Goal: Find contact information: Find contact information

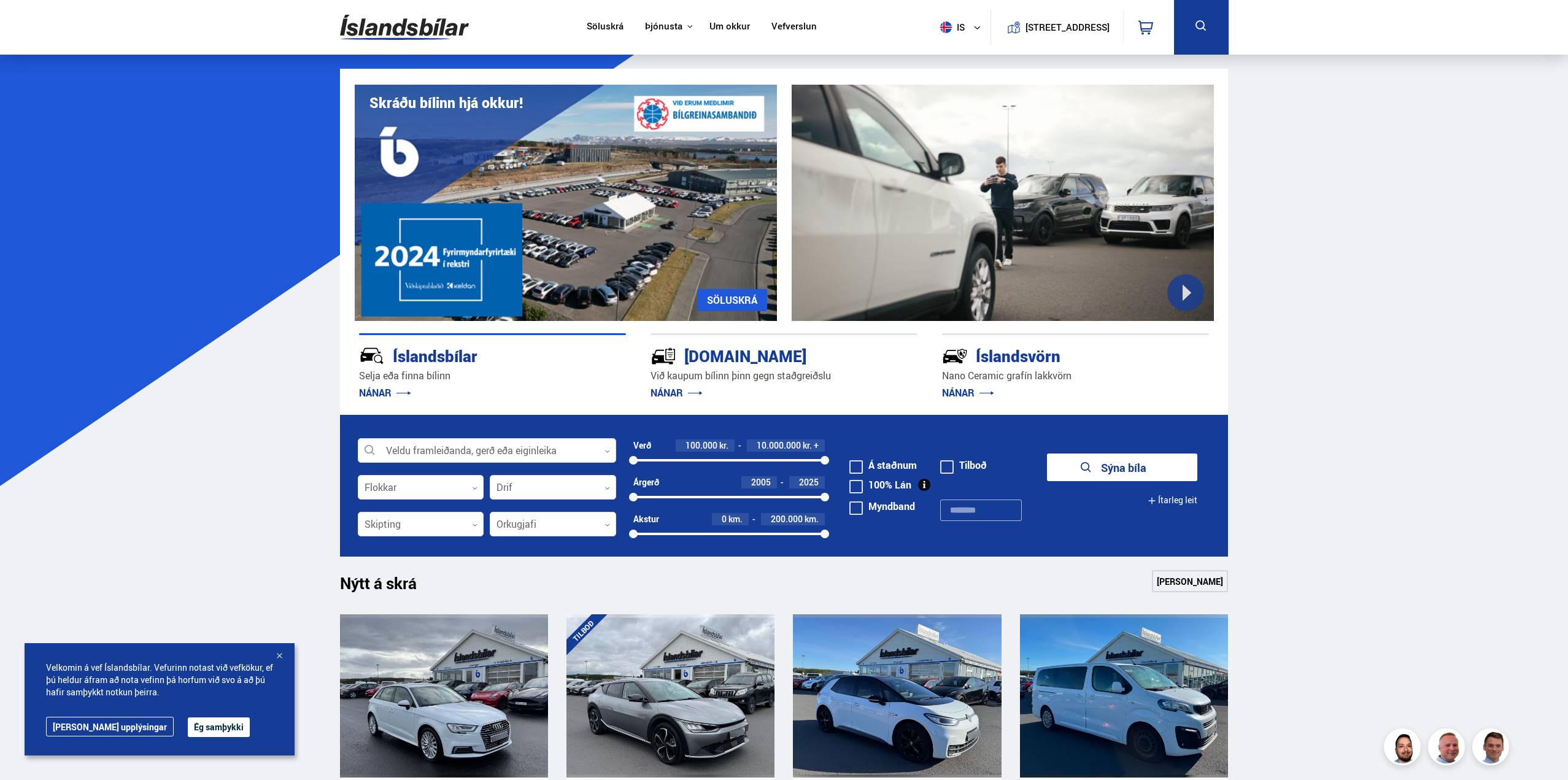
click at [724, 29] on link "Um okkur" at bounding box center [729, 27] width 41 height 13
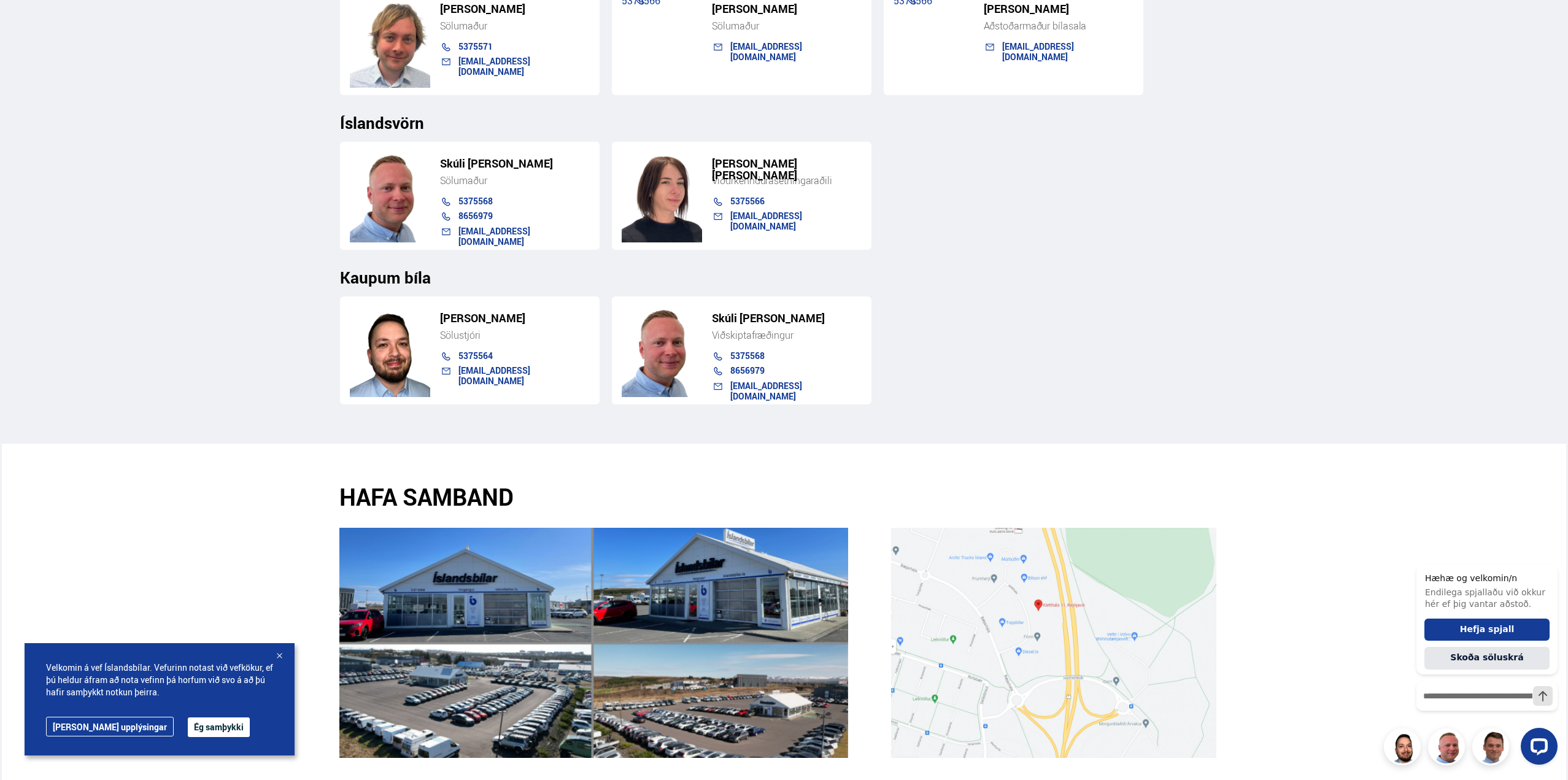
scroll to position [1535, 0]
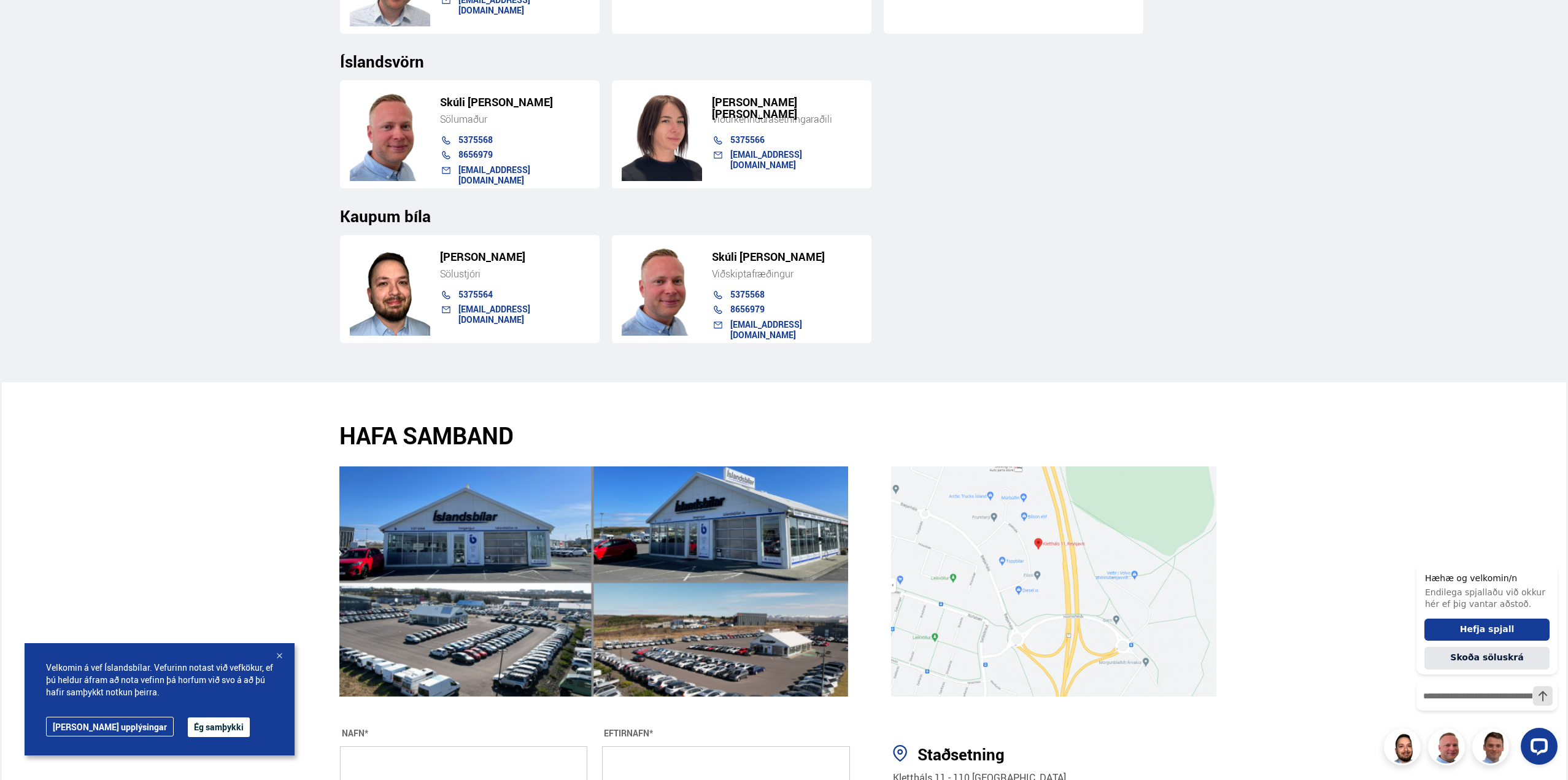
click at [192, 724] on button "Ég samþykki" at bounding box center [219, 727] width 62 height 20
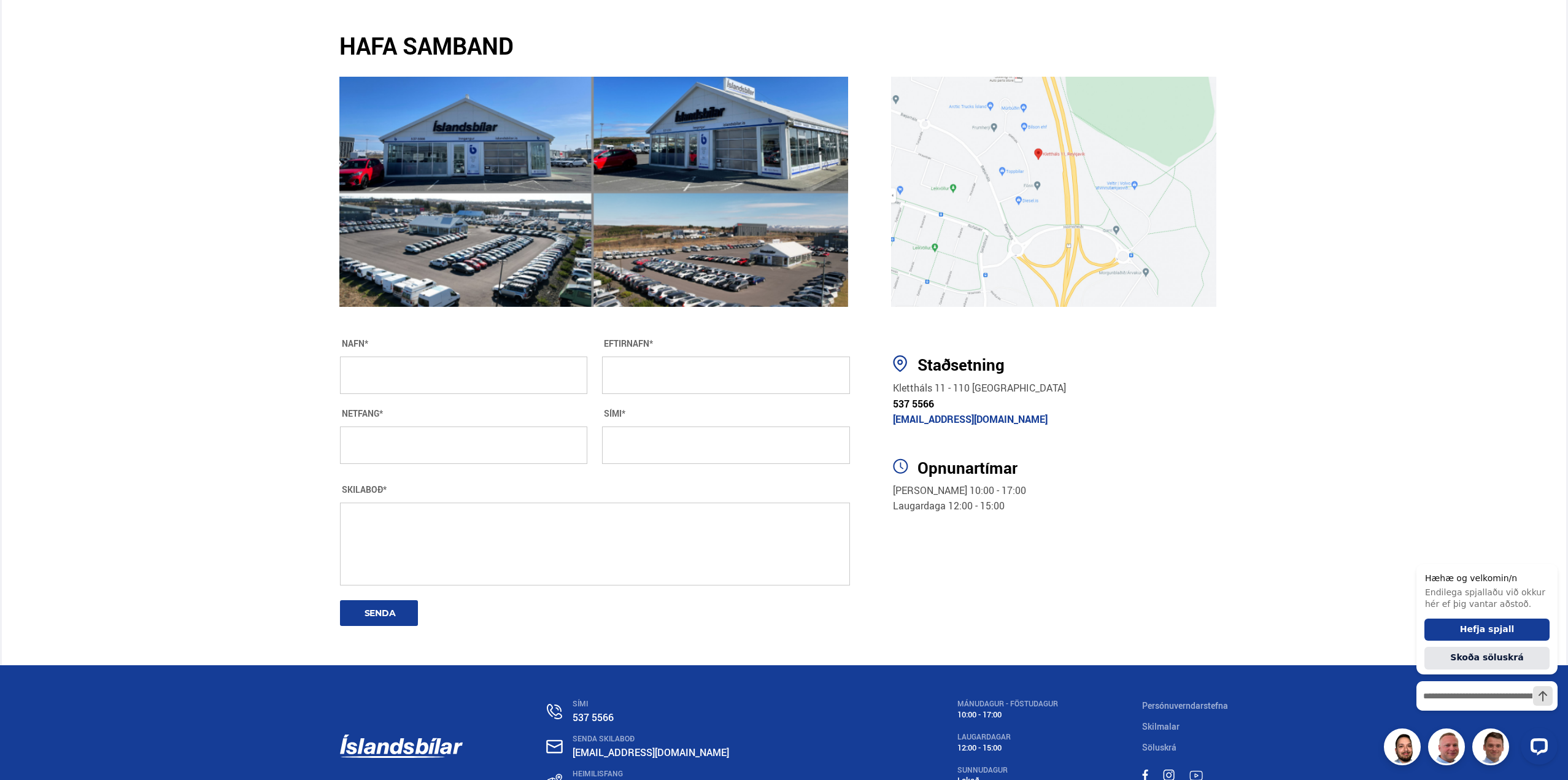
scroll to position [1903, 0]
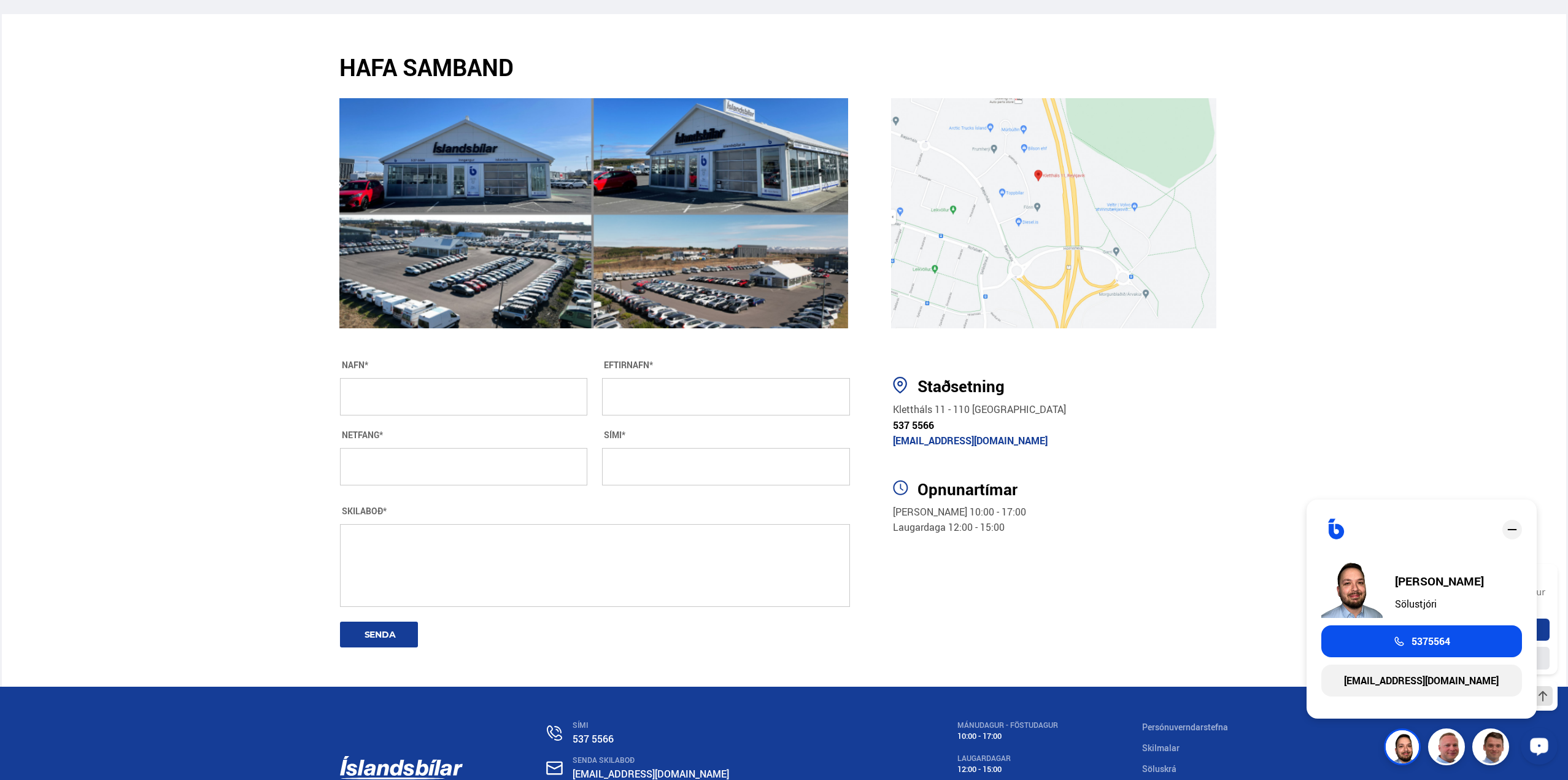
click at [1238, 437] on section "Staðsetning [STREET_ADDRESS] 537 5566 [EMAIL_ADDRESS][DOMAIN_NAME] Opnunartímar…" at bounding box center [1056, 509] width 363 height 356
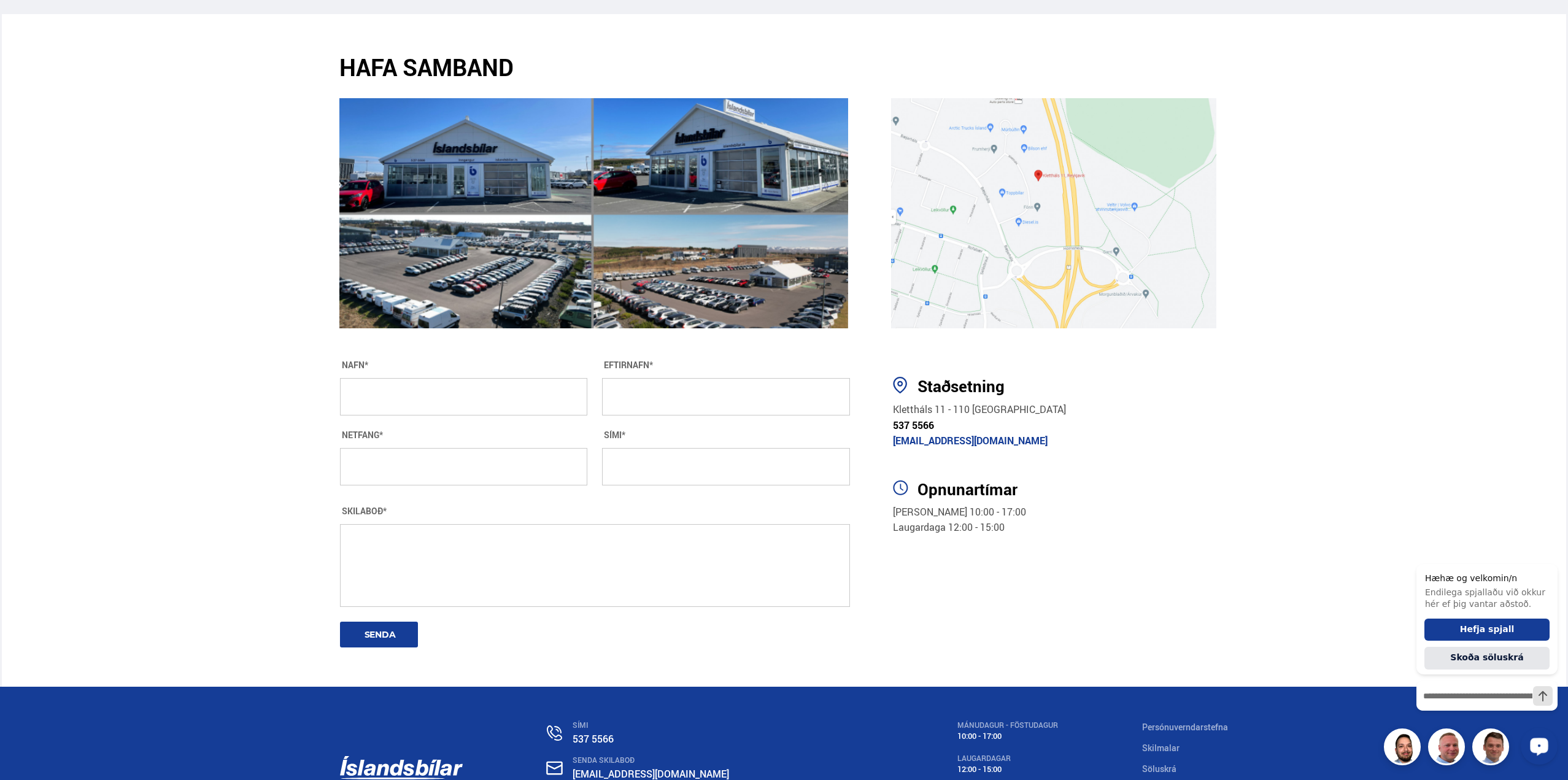
click at [550, 656] on div "HAFA SAMBAND NAFN* EFTIRNAFN* NETFANG* SÍMI* SKILABOÐ* SENDA" at bounding box center [590, 509] width 521 height 356
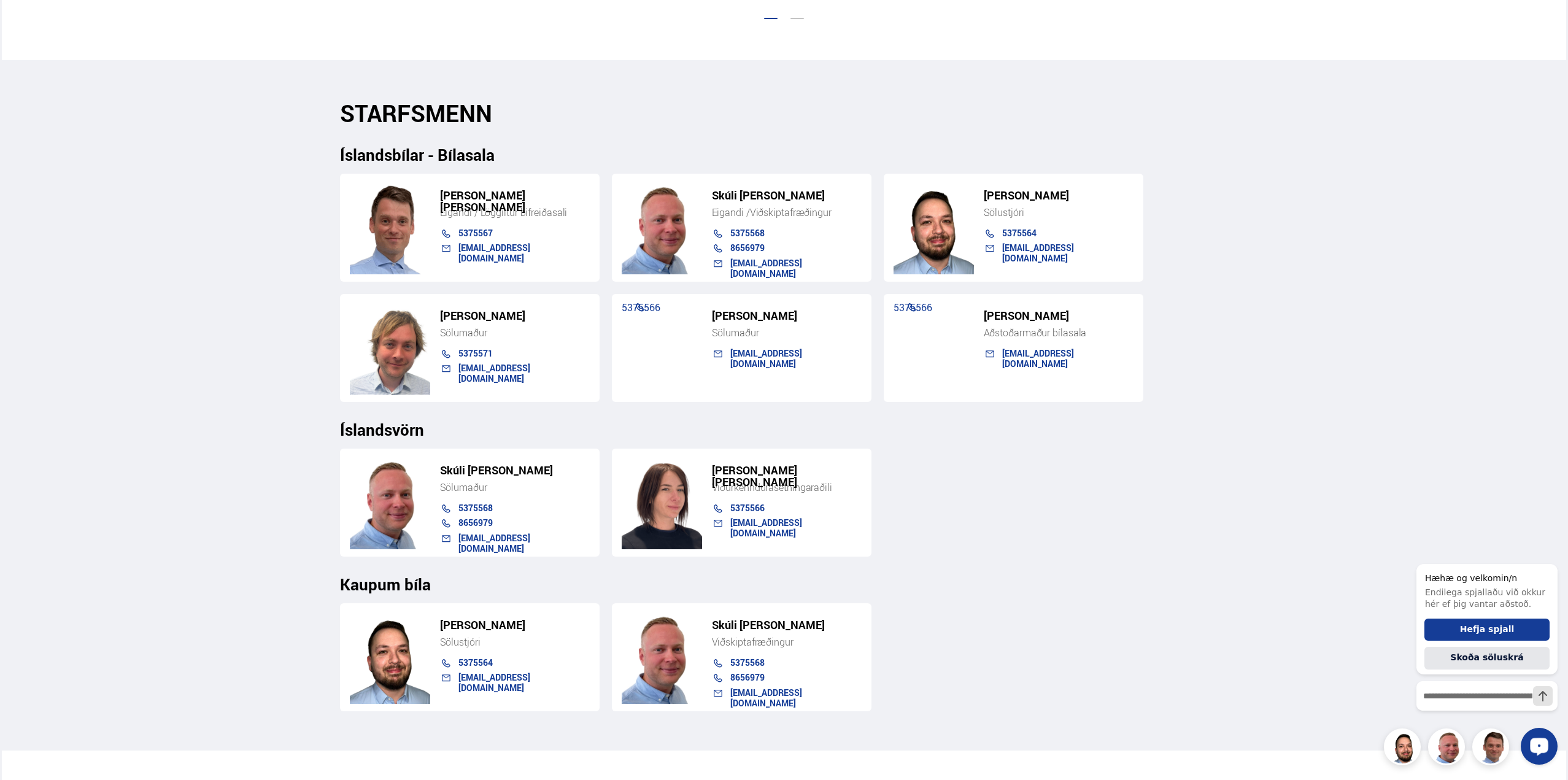
scroll to position [1104, 0]
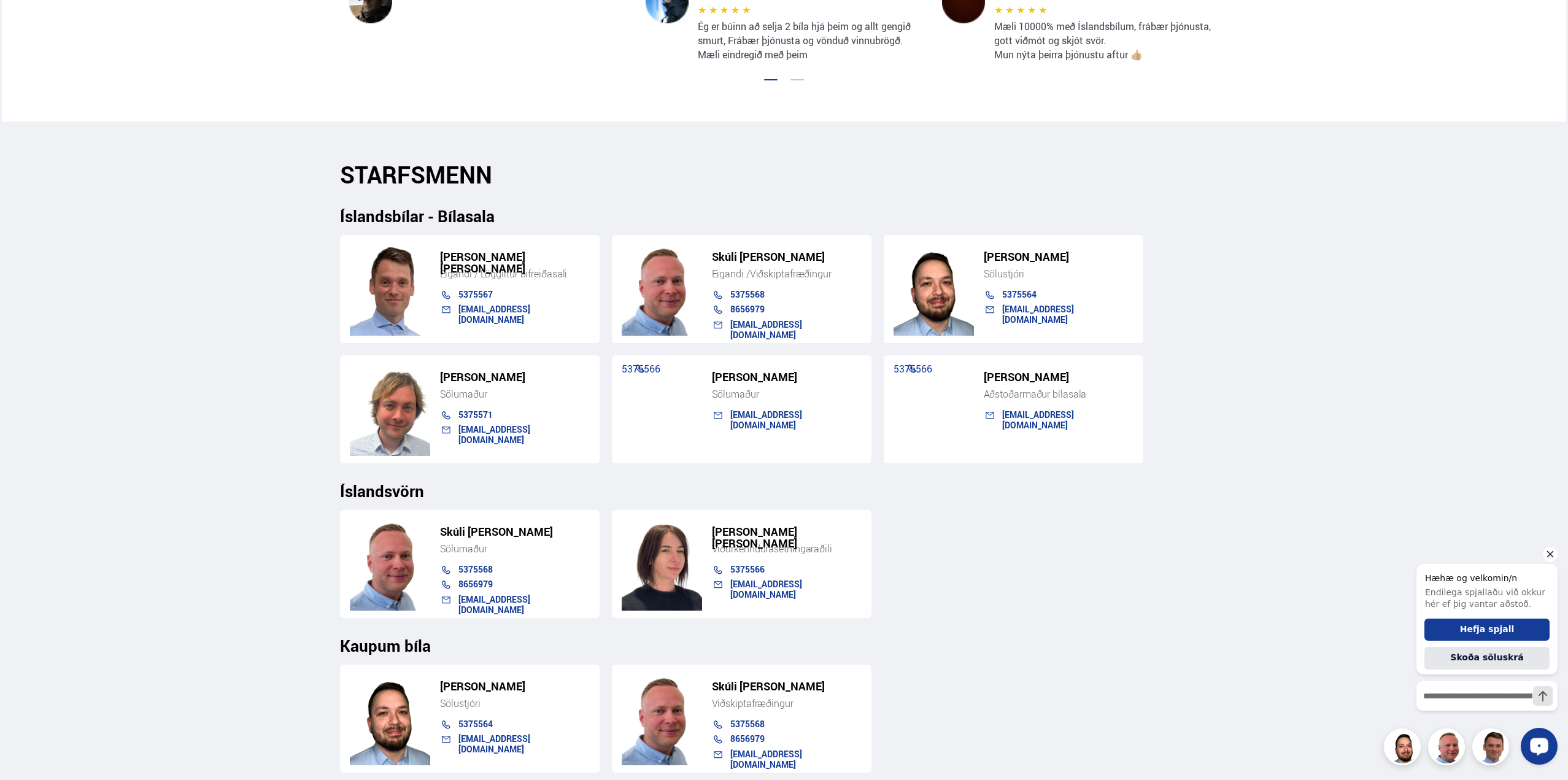
click at [1551, 550] on icon "Hide greeting" at bounding box center [1551, 554] width 15 height 15
click at [1021, 599] on div "[PERSON_NAME] Sölumaður 5375568 8656979 [EMAIL_ADDRESS][DOMAIN_NAME] [PERSON_NA…" at bounding box center [785, 559] width 889 height 118
click at [141, 487] on div "Söluskrá Þjónusta Íslandsbílar [DOMAIN_NAME] Íslandsvörn Leiðbeiningar Um okkur…" at bounding box center [784, 297] width 1568 height 2802
